Goal: Browse casually

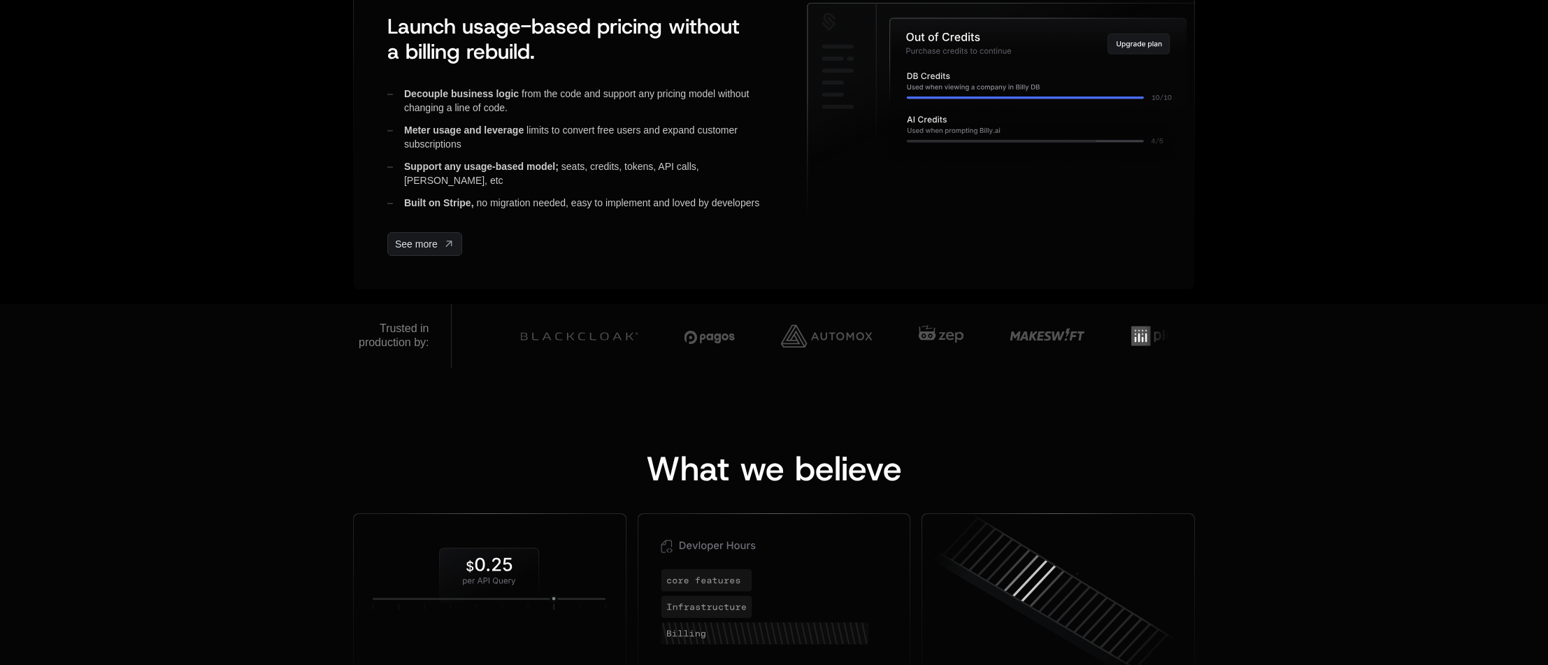
scroll to position [816, 0]
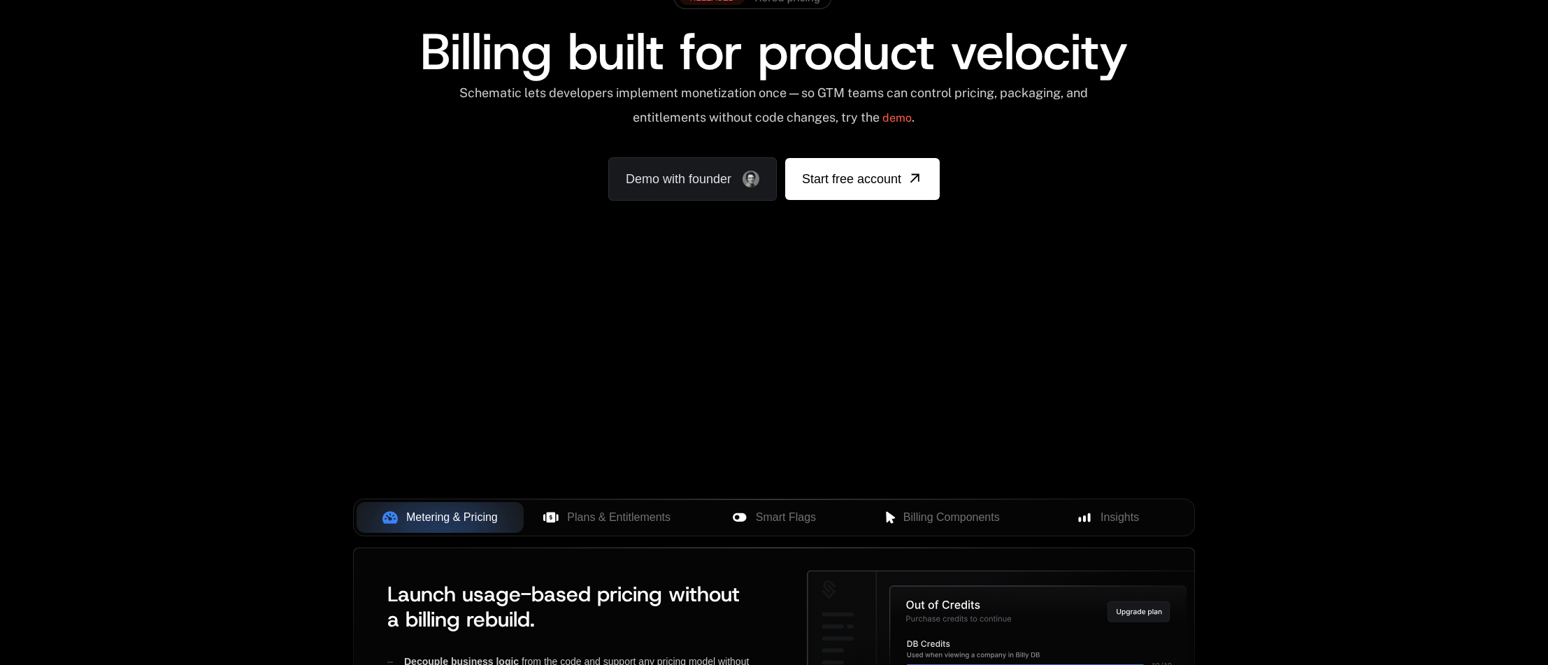
click at [355, 155] on div "RELEASED Tiered pricing Billing built for product velocity Schematic lets devel…" at bounding box center [774, 90] width 842 height 221
